Goal: Task Accomplishment & Management: Use online tool/utility

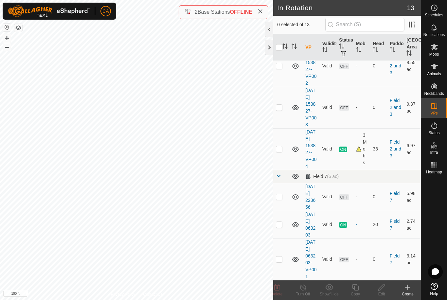
scroll to position [346, 0]
click at [280, 258] on p-checkbox at bounding box center [279, 259] width 7 height 5
click at [282, 290] on delete-svg-icon at bounding box center [277, 288] width 26 height 8
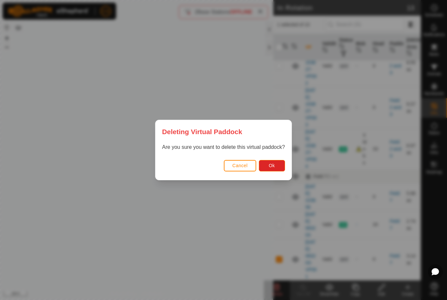
click at [278, 171] on button "Ok" at bounding box center [272, 165] width 26 height 11
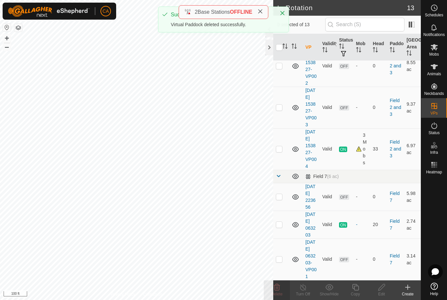
checkbox input "false"
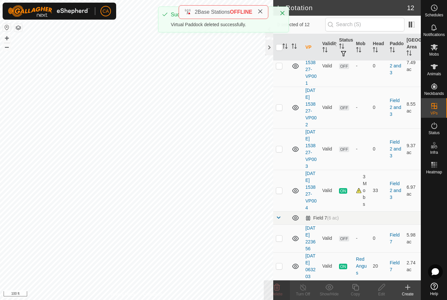
scroll to position [298, 0]
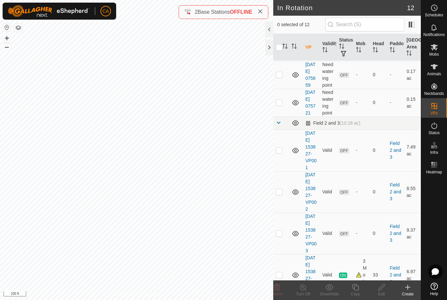
scroll to position [145, 0]
click at [277, 153] on p-checkbox at bounding box center [279, 150] width 7 height 5
click at [282, 153] on p-checkbox at bounding box center [279, 150] width 7 height 5
checkbox input "false"
click at [280, 194] on p-checkbox at bounding box center [279, 191] width 7 height 5
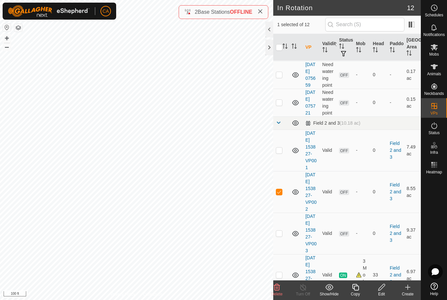
click at [279, 194] on p-checkbox at bounding box center [279, 191] width 7 height 5
checkbox input "false"
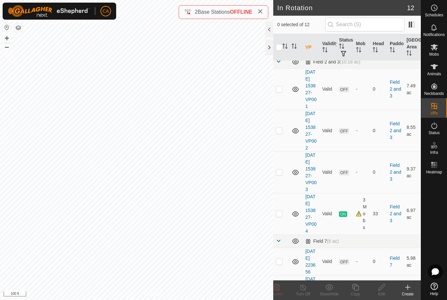
scroll to position [207, 0]
click at [281, 192] on td at bounding box center [281, 172] width 16 height 42
click at [280, 174] on p-checkbox at bounding box center [279, 171] width 7 height 5
checkbox input "false"
click at [278, 132] on p-checkbox at bounding box center [279, 129] width 7 height 5
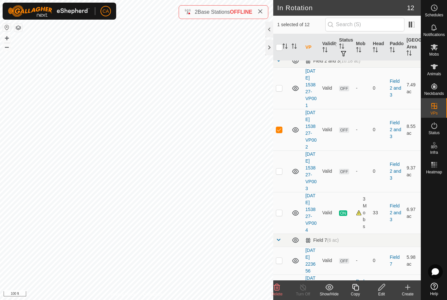
click at [282, 132] on p-checkbox at bounding box center [279, 129] width 7 height 5
checkbox input "false"
click at [283, 109] on td at bounding box center [281, 88] width 16 height 42
click at [278, 289] on icon at bounding box center [277, 288] width 8 height 8
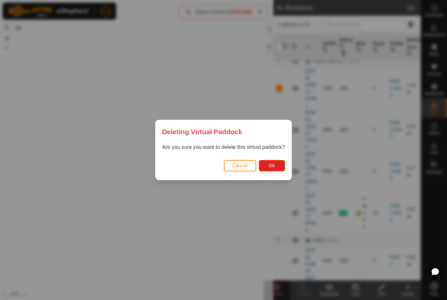
click at [274, 169] on button "Ok" at bounding box center [272, 165] width 26 height 11
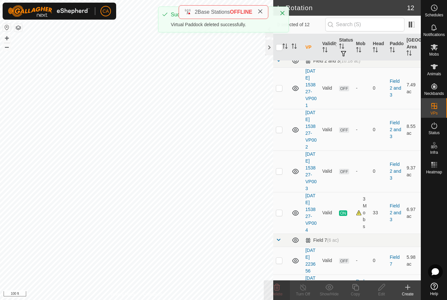
checkbox input "false"
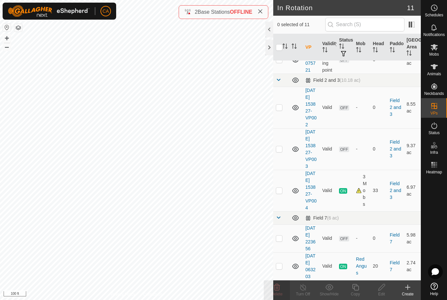
scroll to position [249, 0]
click at [280, 264] on p-checkbox at bounding box center [279, 266] width 7 height 5
click at [286, 258] on td at bounding box center [281, 266] width 16 height 28
checkbox input "false"
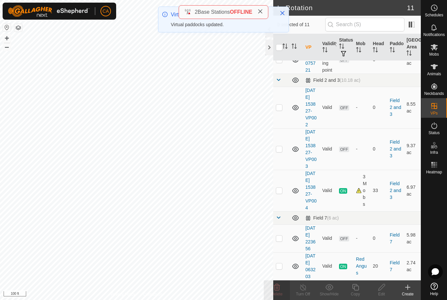
click at [278, 188] on p-checkbox at bounding box center [279, 190] width 7 height 5
checkbox input "true"
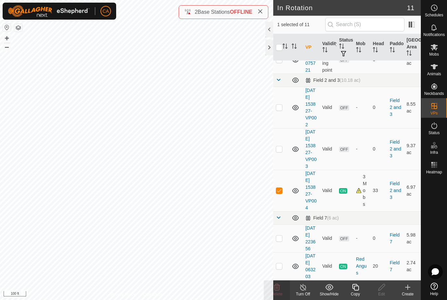
click at [353, 289] on icon at bounding box center [355, 287] width 7 height 7
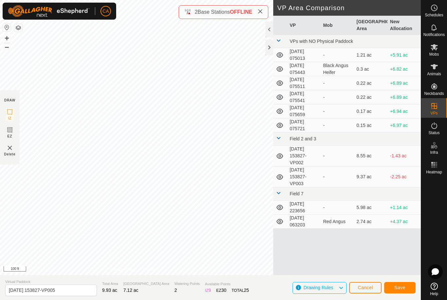
click at [401, 289] on span "Save" at bounding box center [400, 287] width 11 height 5
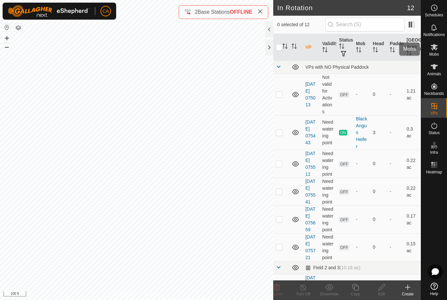
click at [439, 50] on es-mob-svg-icon at bounding box center [435, 47] width 12 height 10
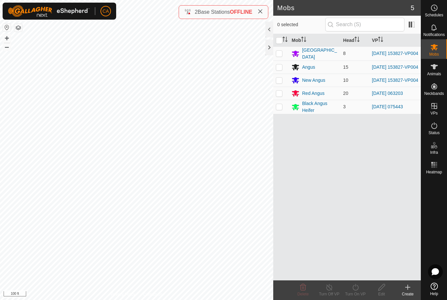
click at [280, 56] on p-checkbox at bounding box center [279, 53] width 7 height 5
checkbox input "true"
click at [279, 67] on p-checkbox at bounding box center [279, 66] width 7 height 5
checkbox input "true"
click at [281, 83] on p-checkbox at bounding box center [279, 80] width 7 height 5
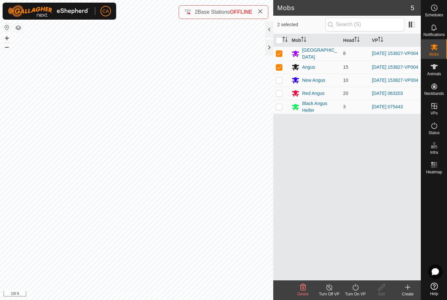
checkbox input "true"
click at [357, 295] on div "Turn On VP" at bounding box center [355, 294] width 26 height 6
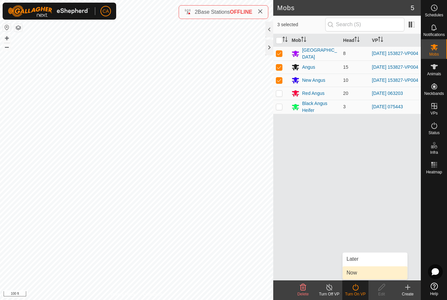
click at [366, 274] on link "Now" at bounding box center [375, 272] width 65 height 13
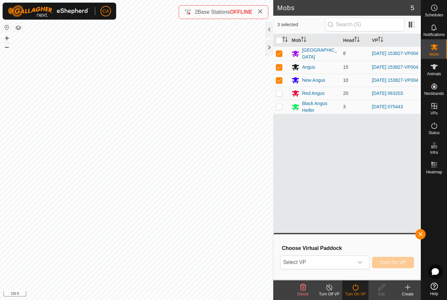
click at [347, 262] on span "Select VP" at bounding box center [317, 262] width 73 height 13
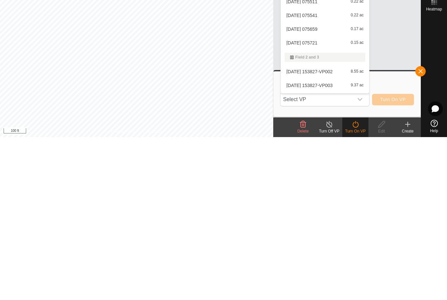
scroll to position [28, 0]
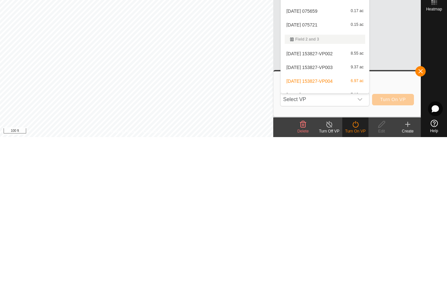
click at [325, 224] on li "2025-08-09 153827-VP003 9.37 ac" at bounding box center [325, 230] width 88 height 13
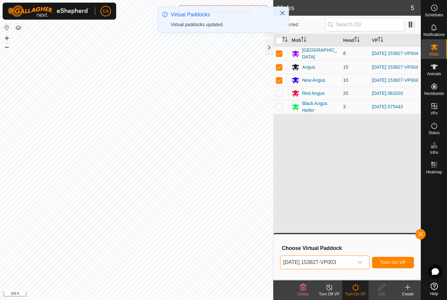
click at [344, 263] on span "2025-08-09 153827-VP003" at bounding box center [317, 262] width 73 height 13
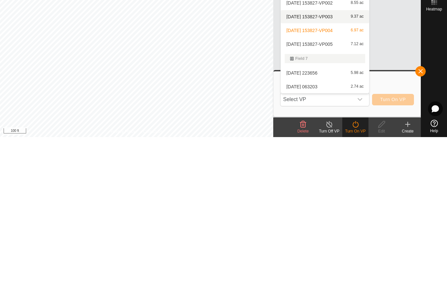
scroll to position [79, 0]
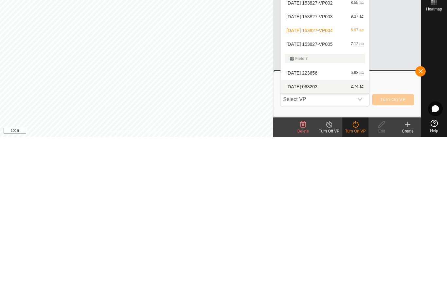
click at [326, 246] on div "2025-08-10 063203 2.74 ac" at bounding box center [325, 250] width 81 height 8
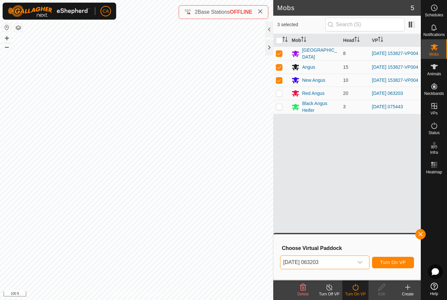
click at [346, 262] on span "[DATE] 063203" at bounding box center [317, 262] width 73 height 13
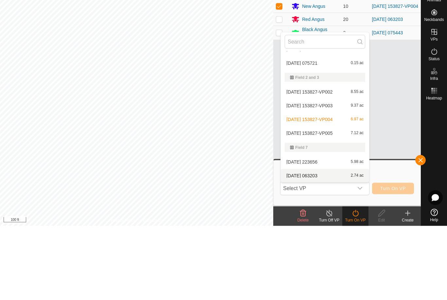
click at [321, 205] on span "[DATE] 153827-VP005" at bounding box center [309, 207] width 46 height 5
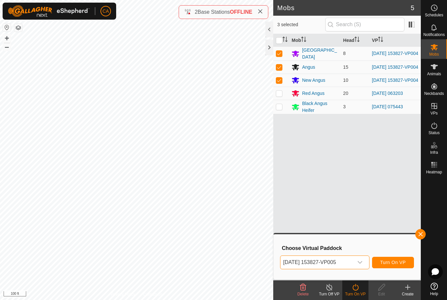
click at [398, 264] on span "Turn On VP" at bounding box center [393, 262] width 26 height 5
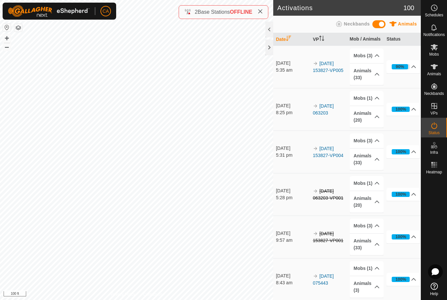
click at [257, 10] on div "2 Base Stations OFFLINE" at bounding box center [223, 12] width 79 height 8
click at [259, 9] on icon at bounding box center [260, 11] width 5 height 5
click at [263, 14] on icon at bounding box center [260, 11] width 5 height 5
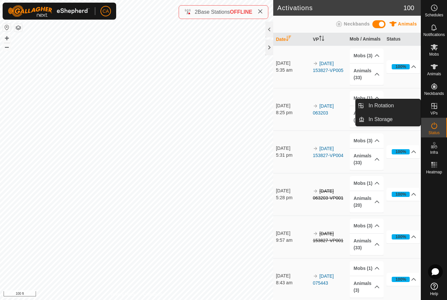
click at [394, 107] on link "In Rotation" at bounding box center [393, 105] width 56 height 13
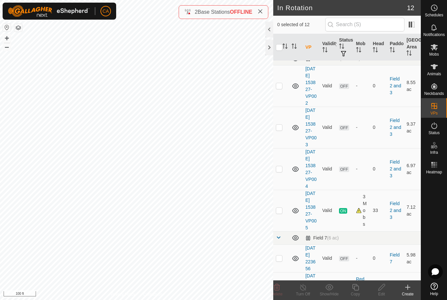
scroll to position [208, 0]
click at [276, 90] on p-checkbox at bounding box center [279, 86] width 7 height 5
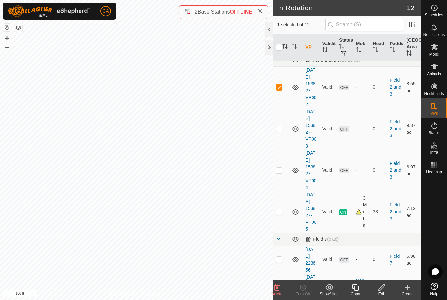
click at [278, 90] on p-checkbox at bounding box center [279, 86] width 7 height 5
checkbox input "false"
click at [280, 173] on p-checkbox at bounding box center [279, 170] width 7 height 5
click at [282, 291] on delete-svg-icon at bounding box center [277, 288] width 26 height 8
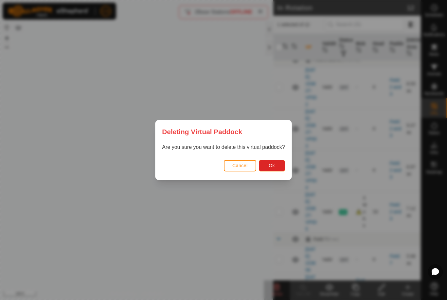
click at [274, 167] on span "Ok" at bounding box center [272, 165] width 6 height 5
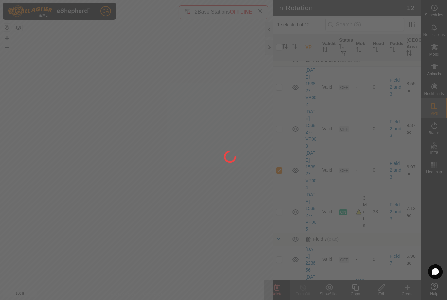
checkbox input "false"
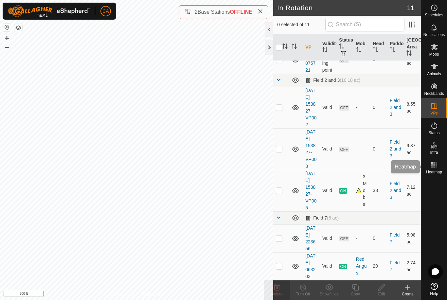
click at [445, 172] on div "Heatmap" at bounding box center [434, 167] width 26 height 20
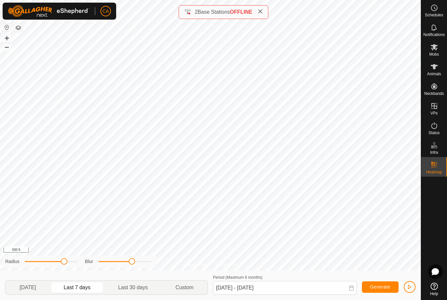
click at [127, 267] on div "Radius Blur" at bounding box center [80, 262] width 154 height 12
click at [45, 264] on span at bounding box center [43, 261] width 7 height 7
click at [436, 69] on icon at bounding box center [435, 67] width 8 height 8
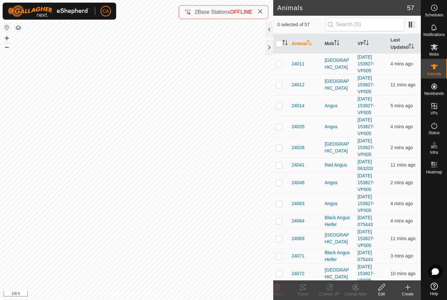
click at [282, 42] on input "checkbox" at bounding box center [279, 44] width 7 height 7
checkbox input "true"
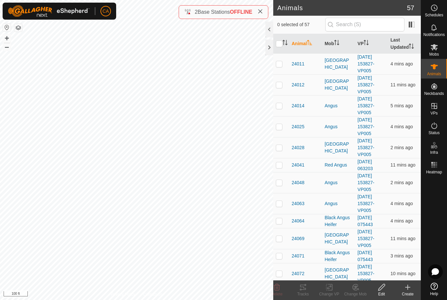
checkbox input "true"
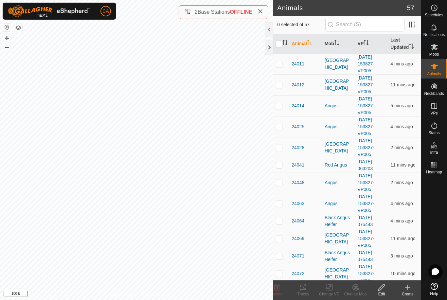
checkbox input "true"
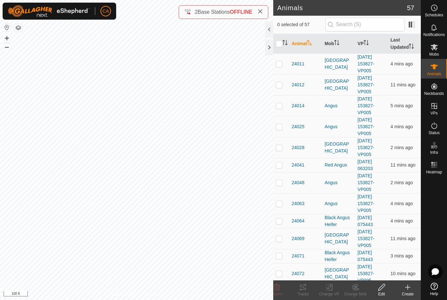
checkbox input "true"
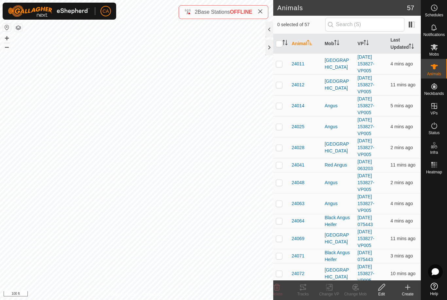
checkbox input "true"
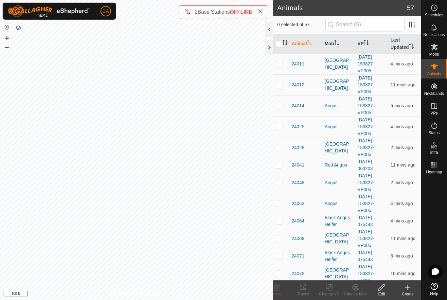
checkbox input "true"
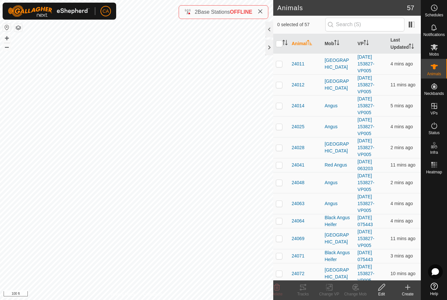
checkbox input "true"
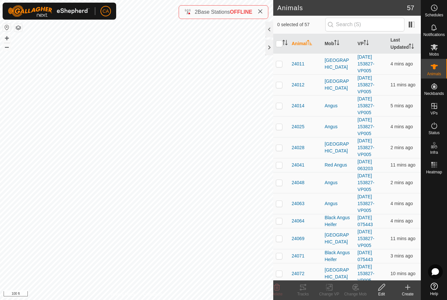
checkbox input "true"
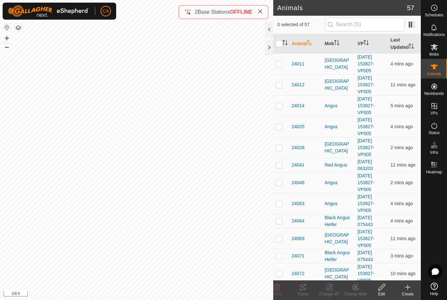
checkbox input "true"
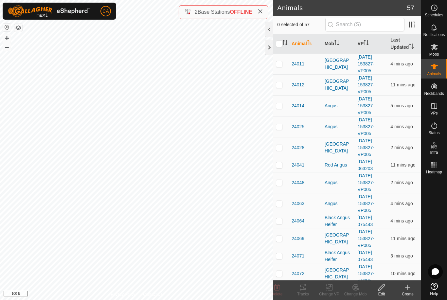
checkbox input "true"
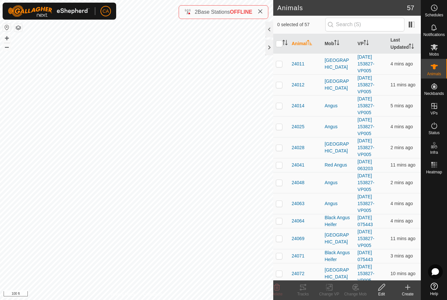
checkbox input "true"
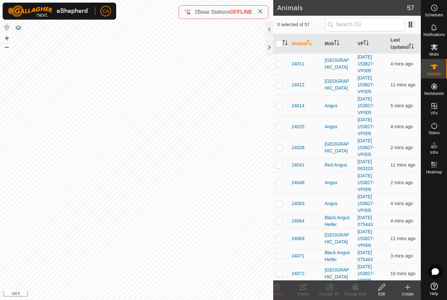
checkbox input "true"
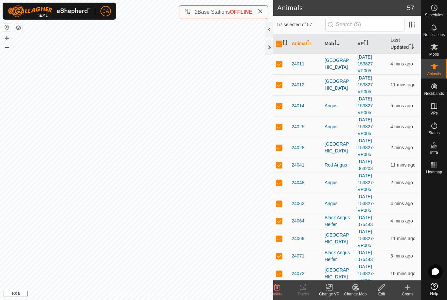
click at [277, 44] on input "checkbox" at bounding box center [279, 44] width 7 height 7
checkbox input "false"
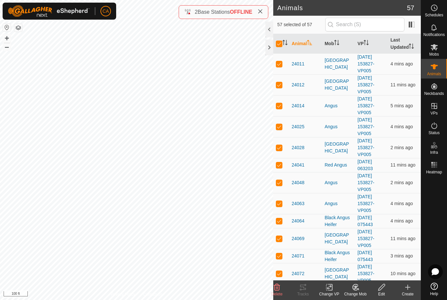
checkbox input "false"
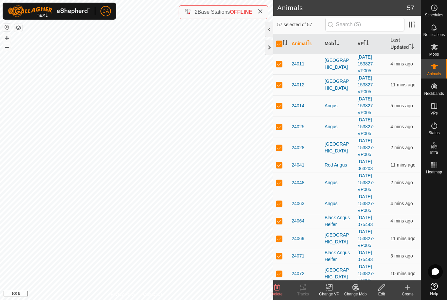
checkbox input "false"
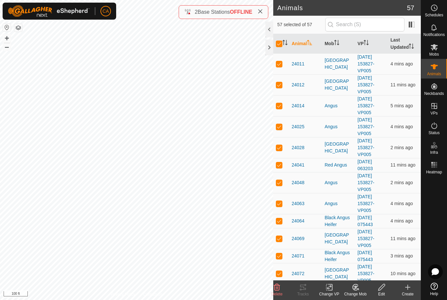
checkbox input "false"
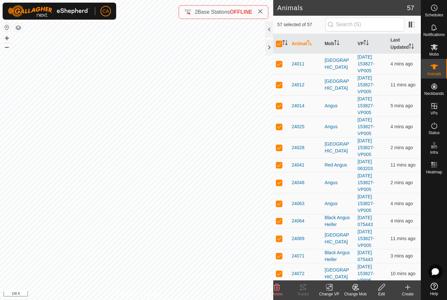
checkbox input "false"
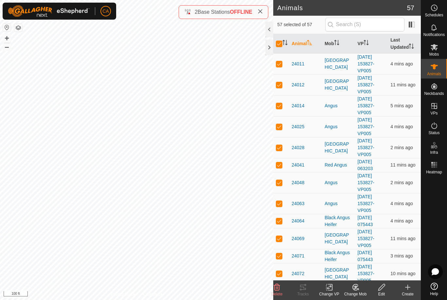
checkbox input "false"
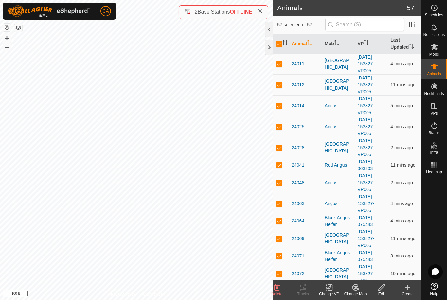
checkbox input "false"
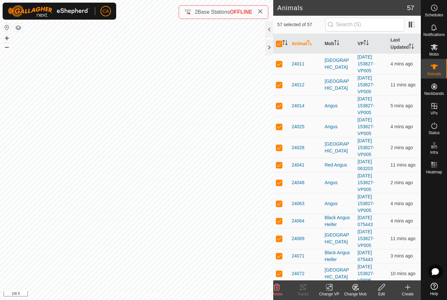
checkbox input "false"
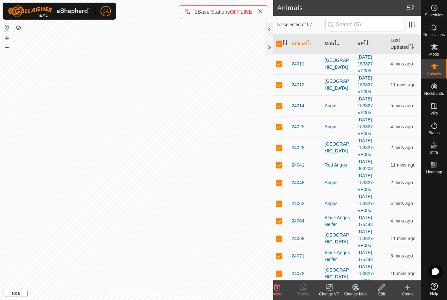
checkbox input "false"
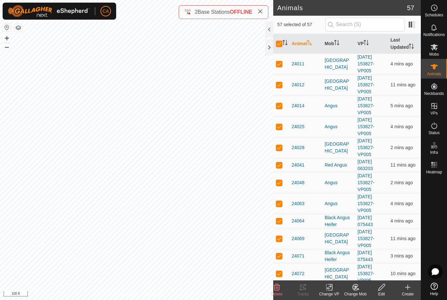
checkbox input "false"
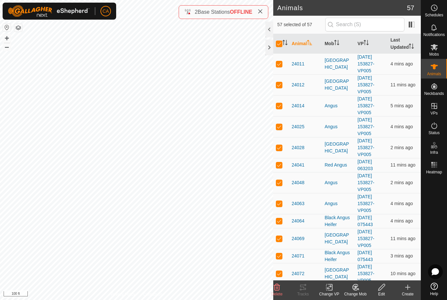
checkbox input "false"
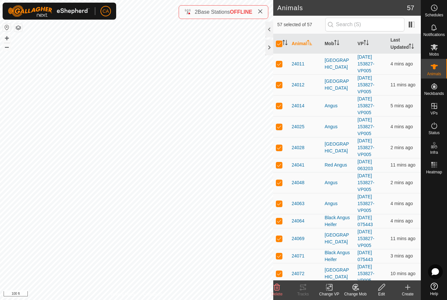
checkbox input "false"
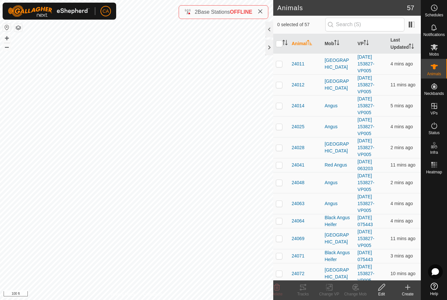
click at [331, 48] on th "Mob" at bounding box center [338, 44] width 33 height 20
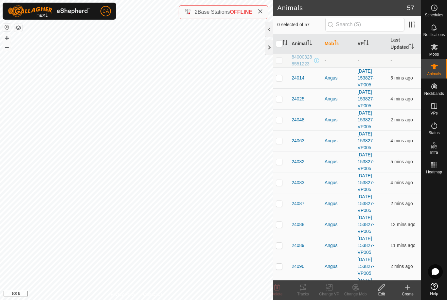
click at [334, 49] on th "Mob" at bounding box center [338, 44] width 33 height 20
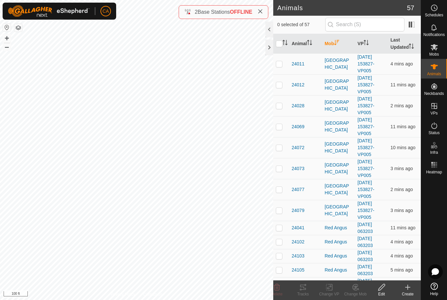
click at [281, 65] on p-checkbox at bounding box center [279, 63] width 7 height 5
checkbox input "true"
click at [277, 89] on td at bounding box center [281, 84] width 16 height 21
checkbox input "true"
click at [280, 104] on p-checkbox at bounding box center [279, 105] width 7 height 5
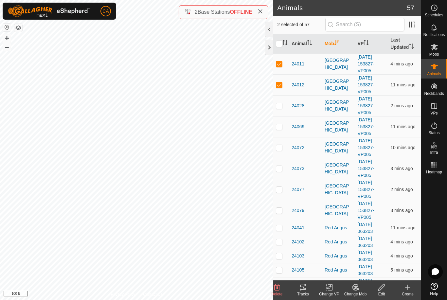
checkbox input "true"
click at [279, 125] on p-checkbox at bounding box center [279, 126] width 7 height 5
checkbox input "true"
click at [280, 150] on p-checkbox at bounding box center [279, 147] width 7 height 5
checkbox input "true"
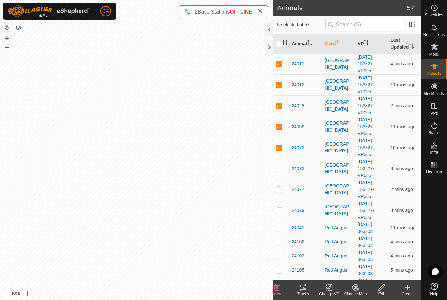
click at [280, 171] on p-checkbox at bounding box center [279, 168] width 7 height 5
checkbox input "true"
click at [277, 193] on td at bounding box center [281, 189] width 16 height 21
checkbox input "true"
click at [277, 210] on p-checkbox at bounding box center [279, 210] width 7 height 5
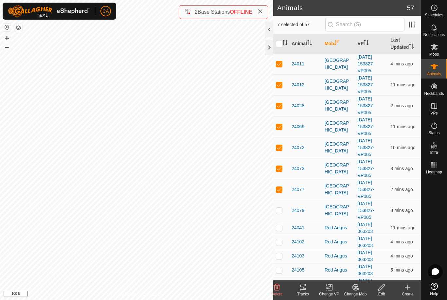
checkbox input "true"
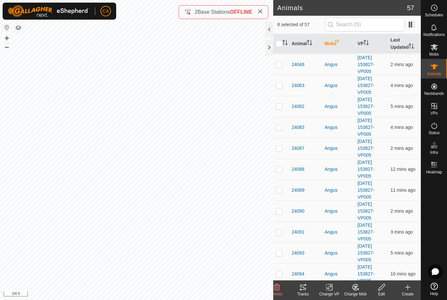
scroll to position [754, 0]
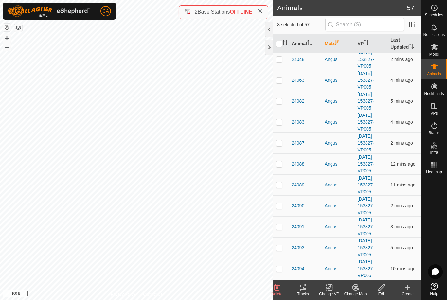
click at [280, 140] on p-checkbox at bounding box center [279, 142] width 7 height 5
checkbox input "true"
click at [280, 161] on p-checkbox at bounding box center [279, 163] width 7 height 5
checkbox input "true"
click at [304, 292] on div "Tracks" at bounding box center [303, 294] width 26 height 6
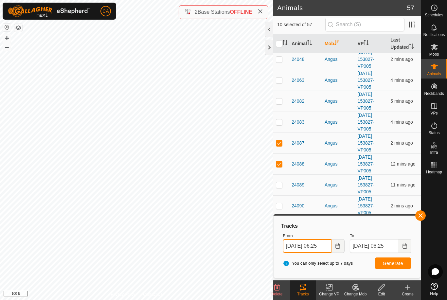
click at [306, 249] on input "14 Aug, 2025 06:25" at bounding box center [307, 246] width 48 height 14
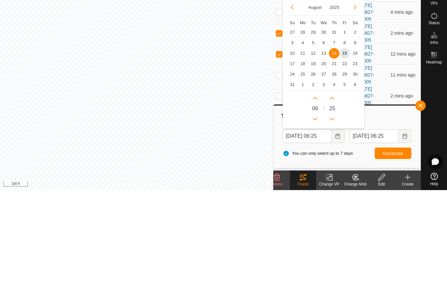
click at [345, 158] on span "15" at bounding box center [345, 163] width 10 height 10
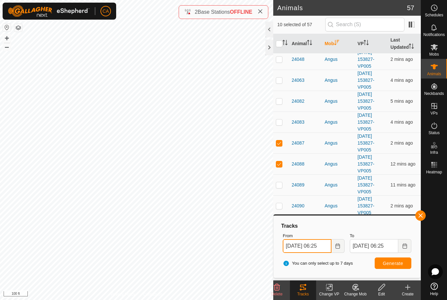
click at [312, 243] on input "15 Aug, 2025 06:25" at bounding box center [307, 246] width 48 height 14
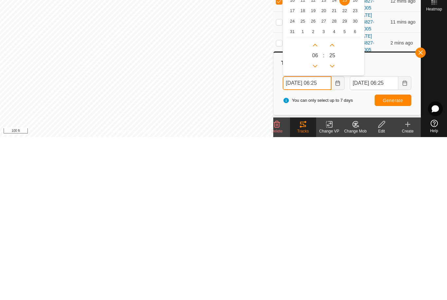
click at [317, 227] on icon "Previous Hour" at bounding box center [315, 229] width 5 height 5
click at [316, 224] on button "Previous Hour" at bounding box center [315, 229] width 10 height 10
click at [317, 227] on icon "Previous Hour" at bounding box center [315, 229] width 5 height 5
click at [315, 224] on button "Previous Hour" at bounding box center [315, 229] width 10 height 10
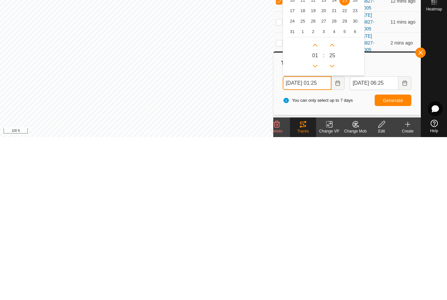
click at [313, 227] on icon "Previous Hour" at bounding box center [315, 229] width 5 height 5
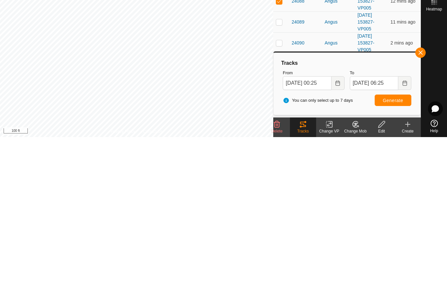
click at [397, 261] on span "Generate" at bounding box center [393, 263] width 20 height 5
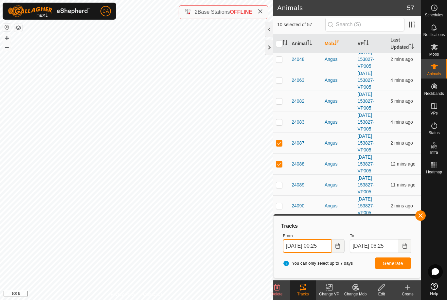
click at [312, 249] on input "15 Aug, 2025 00:25" at bounding box center [307, 246] width 48 height 14
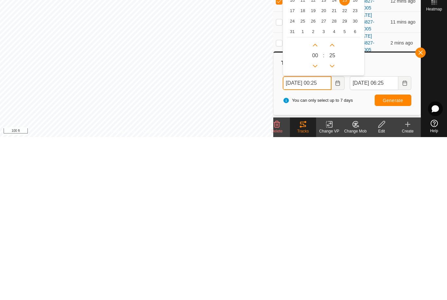
click at [312, 203] on button "Next Hour" at bounding box center [315, 208] width 10 height 10
click at [315, 228] on icon "Previous Hour" at bounding box center [315, 229] width 5 height 3
click at [316, 228] on icon "Previous Hour" at bounding box center [315, 229] width 5 height 3
type input "15 Aug, 2025 23:25"
type input "16 Aug, 2025 23:25"
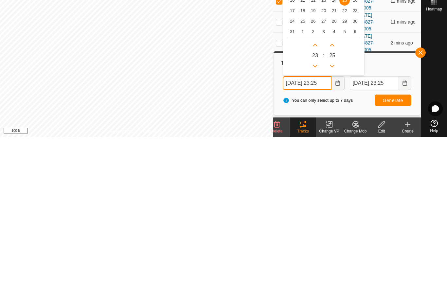
click at [317, 227] on icon "Previous Hour" at bounding box center [315, 229] width 5 height 5
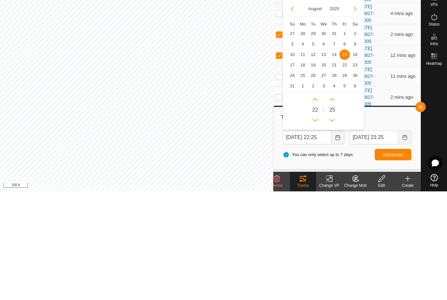
click at [338, 158] on span "14" at bounding box center [334, 163] width 10 height 10
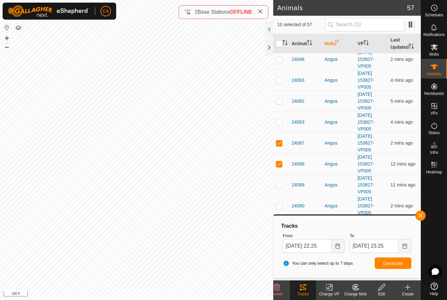
click at [404, 261] on button "Generate" at bounding box center [393, 263] width 37 height 11
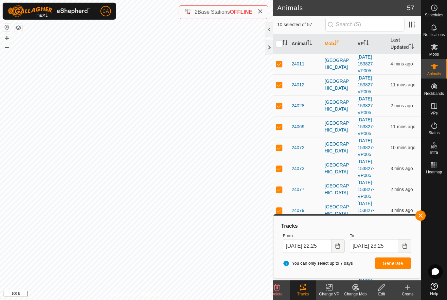
scroll to position [0, 0]
click at [326, 246] on input "14 Aug, 2025 22:25" at bounding box center [307, 246] width 48 height 14
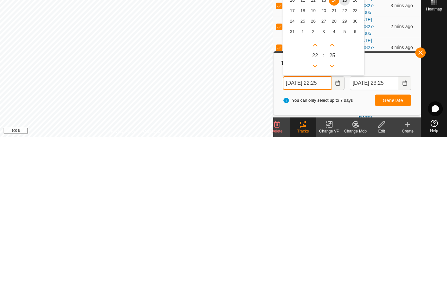
click at [316, 224] on button "Previous Hour" at bounding box center [315, 229] width 10 height 10
click at [316, 227] on icon "Previous Hour" at bounding box center [315, 229] width 5 height 5
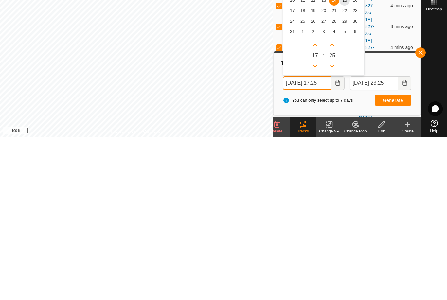
click at [316, 227] on icon "Previous Hour" at bounding box center [315, 229] width 5 height 5
type input "14 Aug, 2025 15:25"
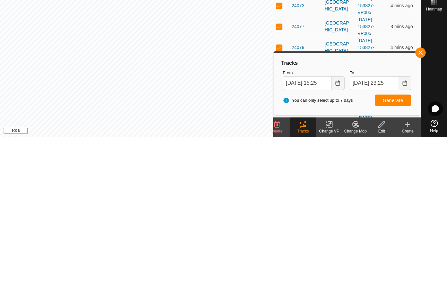
click at [392, 261] on span "Generate" at bounding box center [393, 263] width 20 height 5
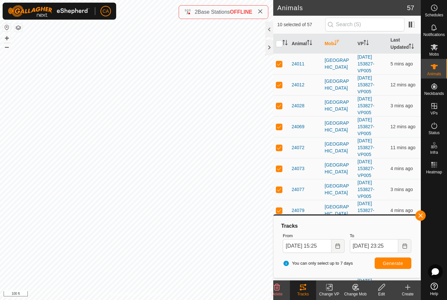
click at [278, 46] on input "checkbox" at bounding box center [279, 44] width 7 height 7
checkbox input "true"
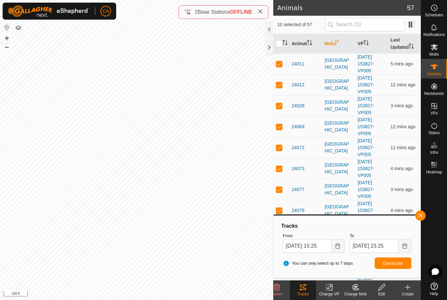
checkbox input "true"
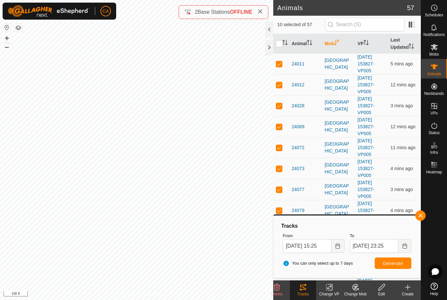
checkbox input "true"
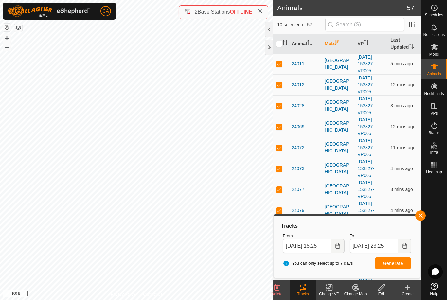
checkbox input "true"
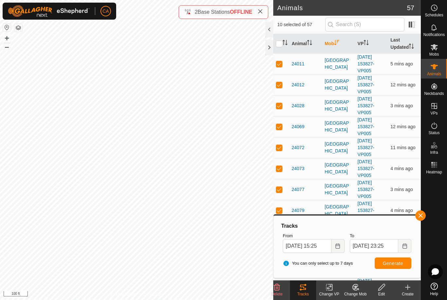
checkbox input "true"
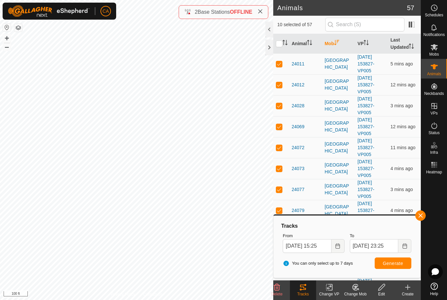
checkbox input "true"
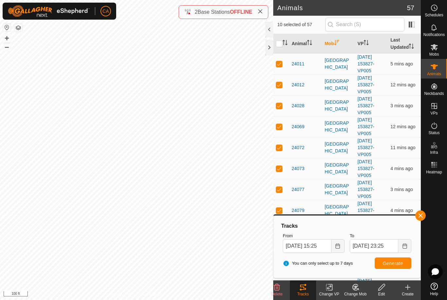
checkbox input "true"
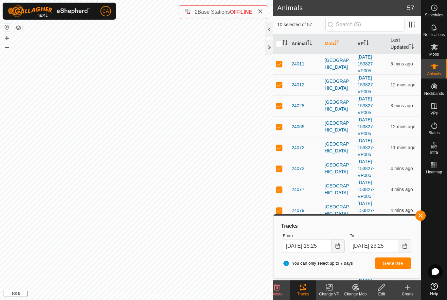
checkbox input "true"
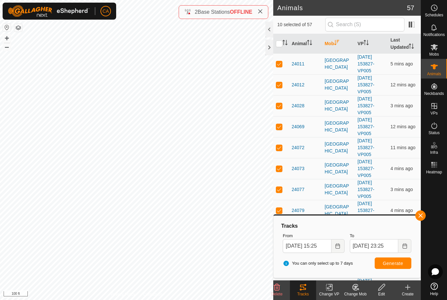
checkbox input "true"
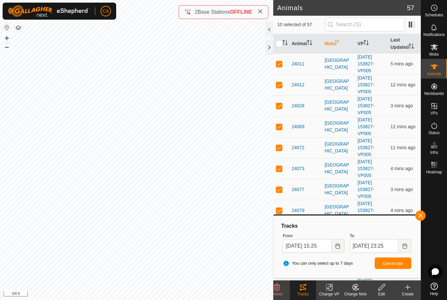
checkbox input "true"
click at [281, 44] on input "checkbox" at bounding box center [279, 44] width 7 height 7
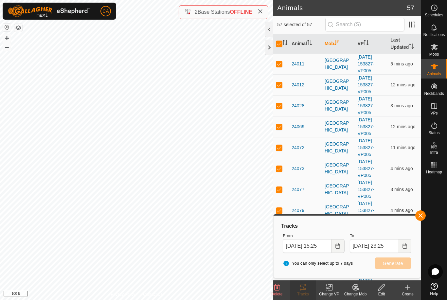
checkbox input "false"
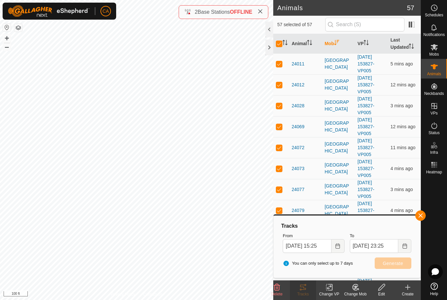
checkbox input "false"
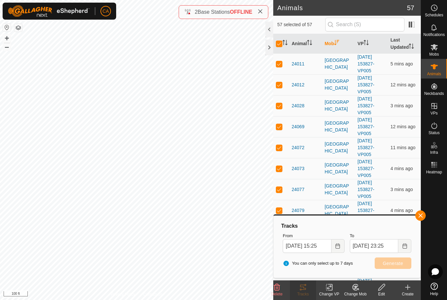
checkbox input "false"
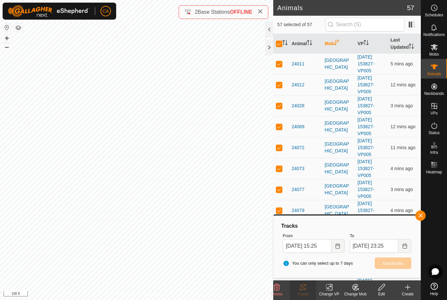
checkbox input "false"
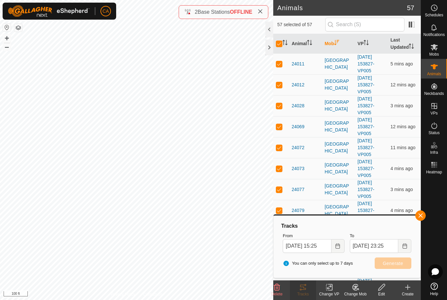
checkbox input "false"
click at [334, 49] on th "Mob" at bounding box center [338, 44] width 33 height 20
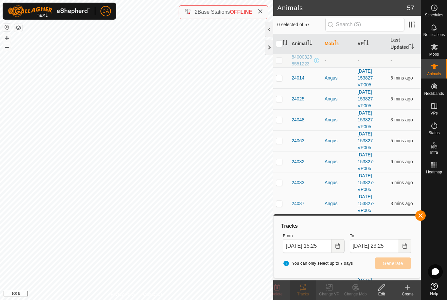
click at [278, 80] on p-checkbox at bounding box center [279, 77] width 7 height 5
click at [280, 99] on p-checkbox at bounding box center [279, 98] width 7 height 5
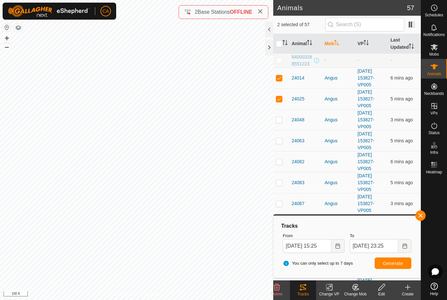
click at [282, 119] on p-checkbox at bounding box center [279, 119] width 7 height 5
click at [280, 143] on p-checkbox at bounding box center [279, 140] width 7 height 5
click at [279, 167] on td at bounding box center [281, 161] width 16 height 21
click at [280, 186] on td at bounding box center [281, 182] width 16 height 21
click at [284, 208] on td at bounding box center [281, 203] width 16 height 21
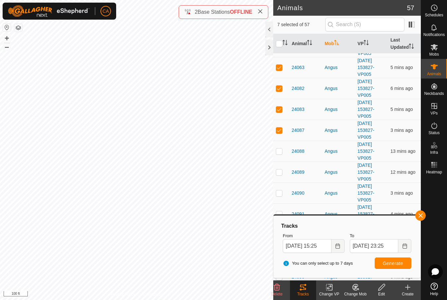
scroll to position [79, 0]
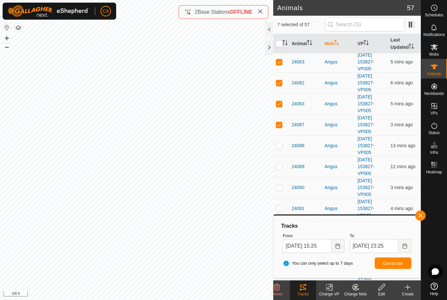
click at [279, 151] on td at bounding box center [281, 145] width 16 height 21
click at [279, 171] on td at bounding box center [281, 166] width 16 height 21
click at [280, 188] on p-checkbox at bounding box center [279, 187] width 7 height 5
click at [279, 210] on p-checkbox at bounding box center [279, 208] width 7 height 5
click at [281, 206] on p-checkbox at bounding box center [279, 208] width 7 height 5
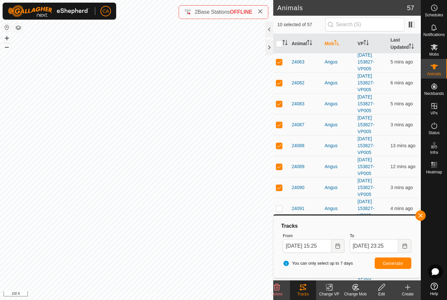
click at [399, 266] on button "Generate" at bounding box center [393, 263] width 37 height 11
click at [310, 247] on input "14 Aug, 2025 15:25" at bounding box center [307, 246] width 48 height 14
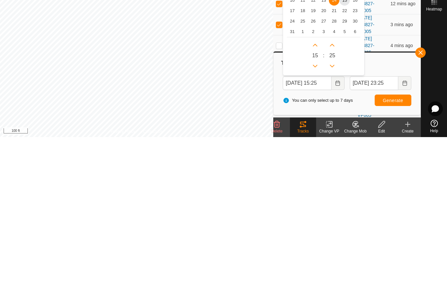
click at [326, 158] on span "13" at bounding box center [324, 163] width 10 height 10
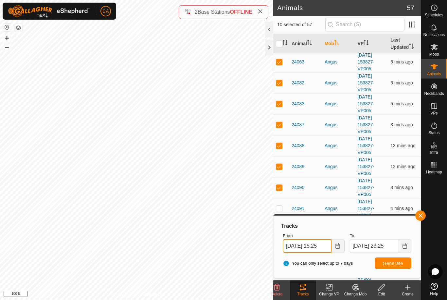
click at [314, 243] on input "13 Aug, 2025 15:25" at bounding box center [307, 246] width 48 height 14
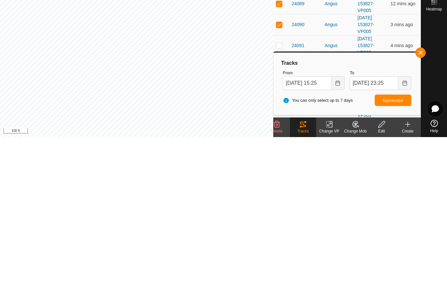
click at [391, 258] on button "Generate" at bounding box center [393, 263] width 37 height 11
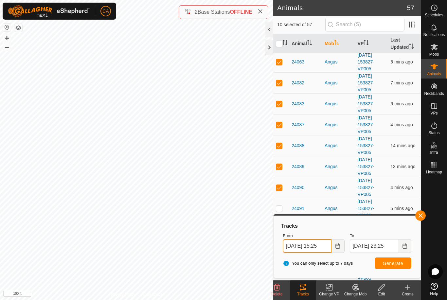
click at [314, 247] on input "13 Aug, 2025 15:25" at bounding box center [307, 246] width 48 height 14
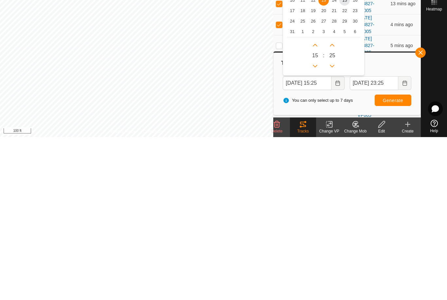
click at [346, 158] on span "15" at bounding box center [345, 163] width 10 height 10
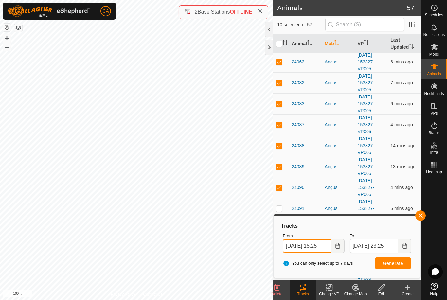
click at [325, 246] on input "15 Aug, 2025 15:25" at bounding box center [307, 246] width 48 height 14
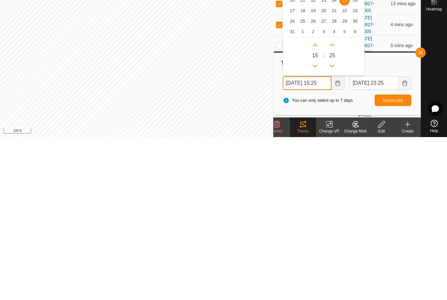
click at [317, 227] on icon "Previous Hour" at bounding box center [315, 229] width 5 height 5
click at [317, 224] on button "Previous Hour" at bounding box center [315, 229] width 10 height 10
click at [317, 227] on icon "Previous Hour" at bounding box center [315, 229] width 5 height 5
click at [316, 224] on button "Previous Hour" at bounding box center [315, 229] width 10 height 10
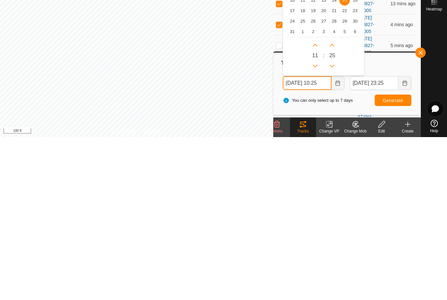
click at [316, 227] on icon "Previous Hour" at bounding box center [315, 229] width 5 height 5
click at [314, 224] on button "Previous Hour" at bounding box center [315, 229] width 10 height 10
click at [314, 227] on icon "Previous Hour" at bounding box center [315, 229] width 5 height 5
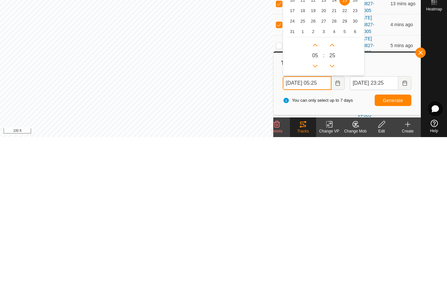
click at [315, 227] on icon "Previous Hour" at bounding box center [315, 229] width 5 height 5
click at [314, 227] on icon "Previous Hour" at bounding box center [315, 229] width 5 height 5
click at [315, 227] on icon "Previous Hour" at bounding box center [315, 229] width 5 height 5
click at [316, 227] on icon "Previous Hour" at bounding box center [315, 229] width 5 height 5
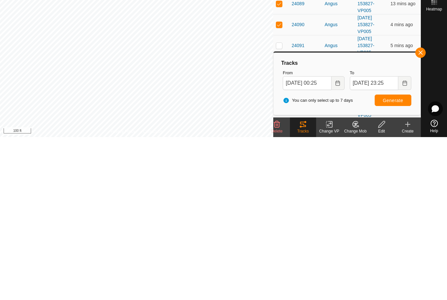
click at [396, 261] on span "Generate" at bounding box center [393, 263] width 20 height 5
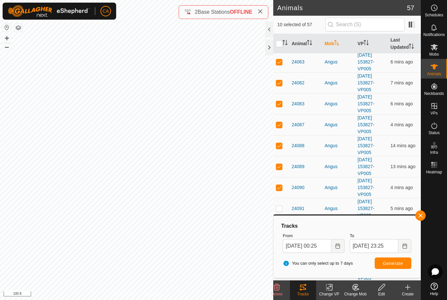
click at [278, 189] on p-checkbox at bounding box center [279, 187] width 7 height 5
click at [284, 189] on td at bounding box center [281, 187] width 16 height 21
click at [282, 168] on p-checkbox at bounding box center [279, 166] width 7 height 5
click at [281, 145] on p-checkbox at bounding box center [279, 145] width 7 height 5
click at [282, 188] on p-checkbox at bounding box center [279, 187] width 7 height 5
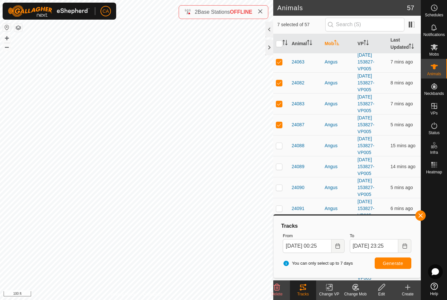
click at [281, 126] on p-checkbox at bounding box center [279, 124] width 7 height 5
click at [280, 130] on td at bounding box center [281, 124] width 16 height 21
click at [281, 127] on p-checkbox at bounding box center [279, 124] width 7 height 5
click at [280, 107] on td at bounding box center [281, 103] width 16 height 21
click at [281, 86] on td at bounding box center [281, 82] width 16 height 21
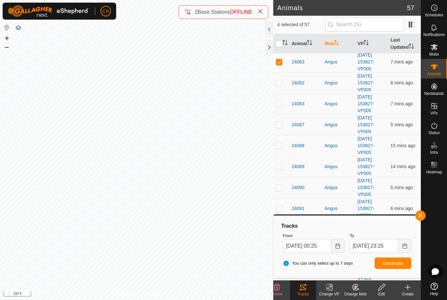
click at [280, 62] on p-checkbox at bounding box center [279, 61] width 7 height 5
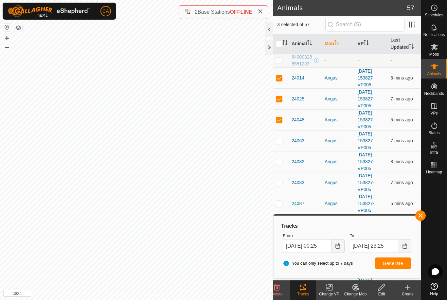
scroll to position [0, 0]
click at [277, 120] on p-checkbox at bounding box center [279, 119] width 7 height 5
click at [281, 98] on p-checkbox at bounding box center [279, 98] width 7 height 5
click at [282, 79] on p-checkbox at bounding box center [279, 77] width 7 height 5
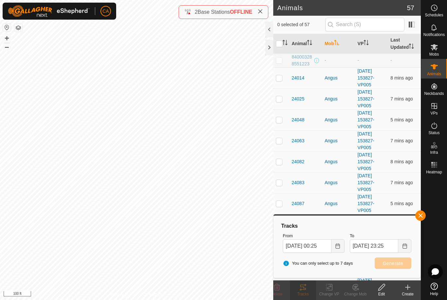
click at [268, 48] on div at bounding box center [270, 48] width 8 height 16
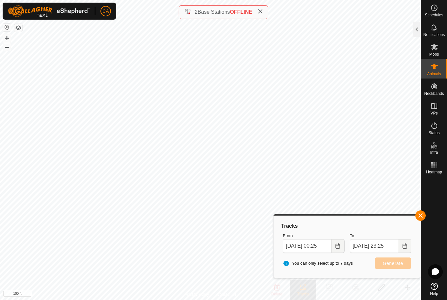
click at [422, 219] on button "button" at bounding box center [420, 216] width 10 height 10
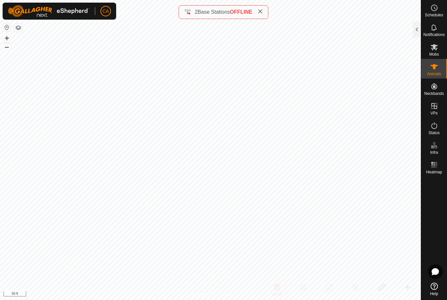
click at [19, 27] on button "button" at bounding box center [18, 28] width 8 height 8
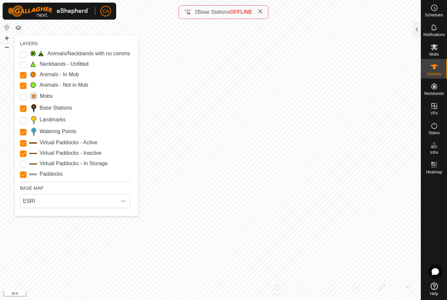
click at [85, 198] on span "ESRI" at bounding box center [68, 201] width 97 height 13
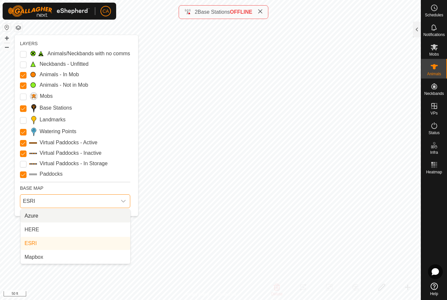
click at [78, 218] on li "Azure" at bounding box center [76, 216] width 110 height 13
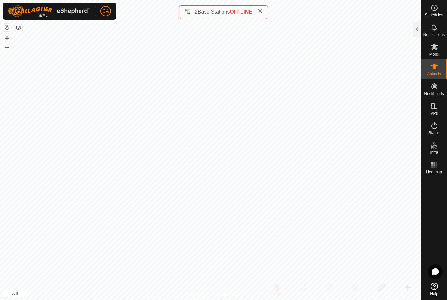
click at [17, 28] on button "button" at bounding box center [18, 28] width 8 height 8
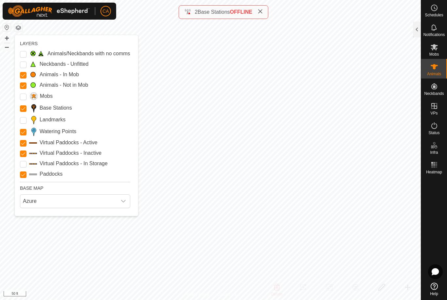
click at [70, 197] on span "Azure" at bounding box center [68, 201] width 97 height 13
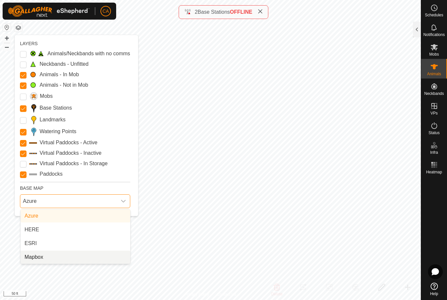
click at [78, 259] on li "Mapbox" at bounding box center [76, 257] width 110 height 13
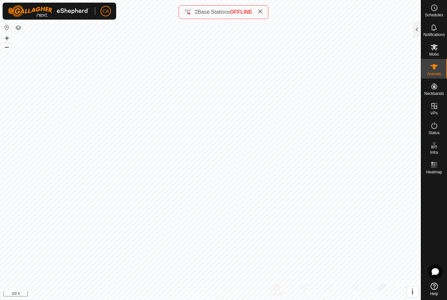
click at [19, 28] on button "button" at bounding box center [18, 28] width 8 height 8
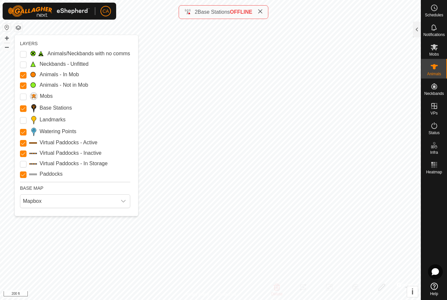
click at [34, 201] on span "Mapbox" at bounding box center [68, 201] width 97 height 13
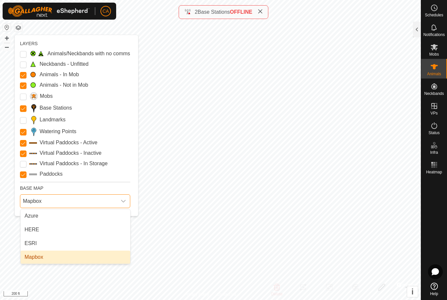
click at [30, 239] on li "ESRI" at bounding box center [76, 243] width 110 height 13
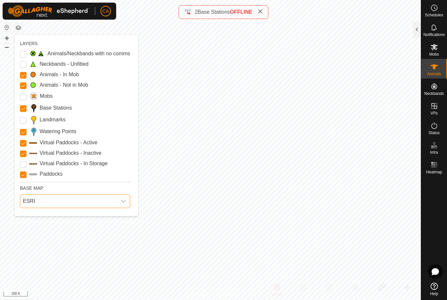
click at [263, 10] on icon at bounding box center [260, 11] width 5 height 5
